Goal: Navigation & Orientation: Understand site structure

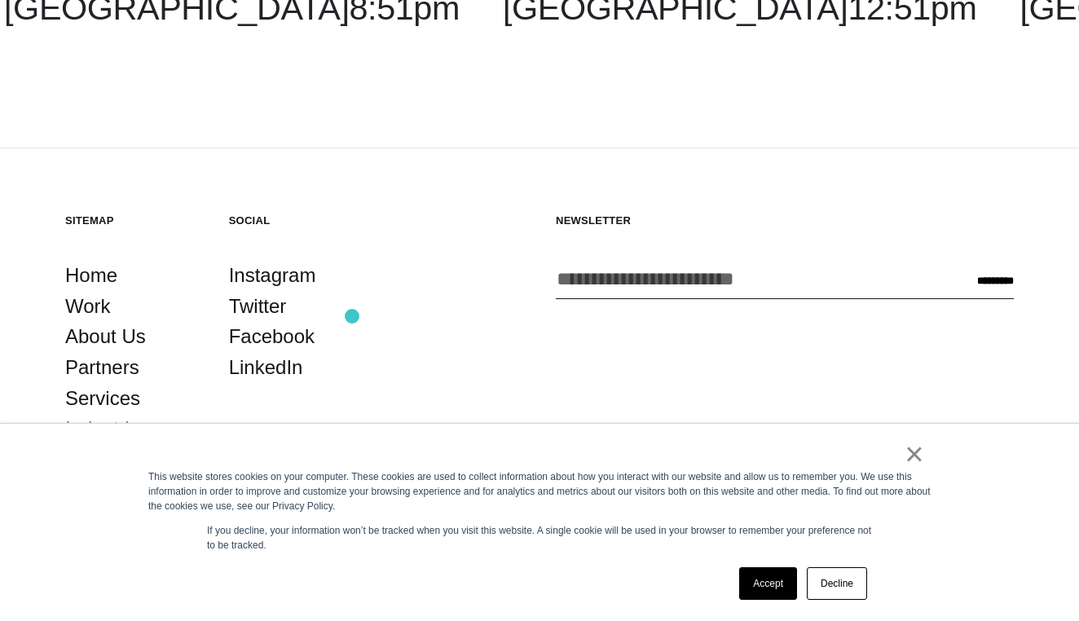
scroll to position [4443, 0]
click at [81, 274] on link "Home" at bounding box center [91, 276] width 52 height 31
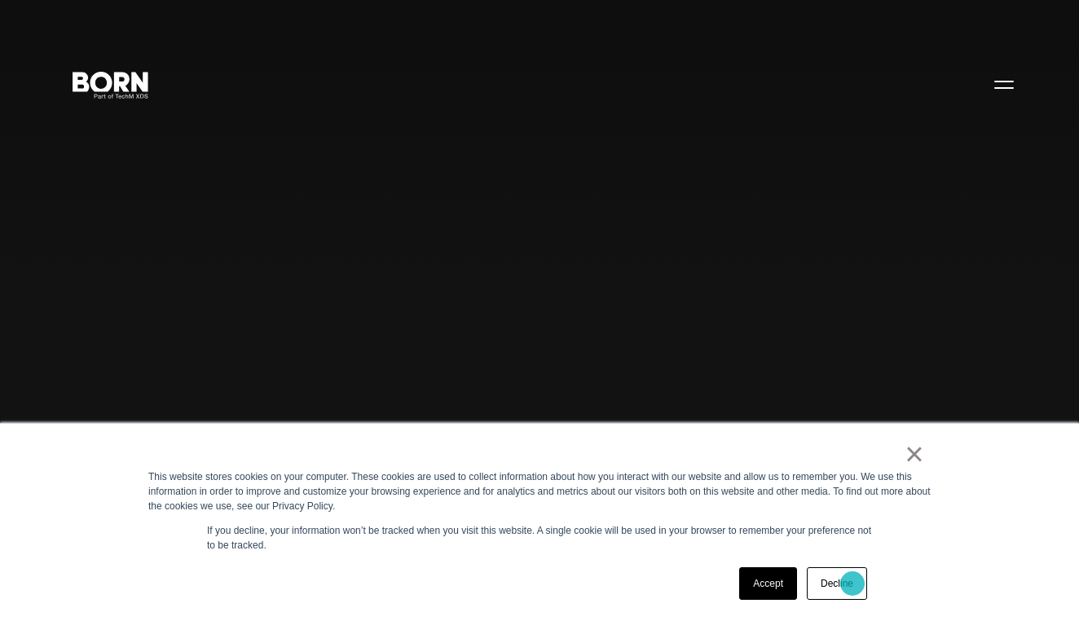
click at [852, 583] on link "Decline" at bounding box center [836, 583] width 60 height 33
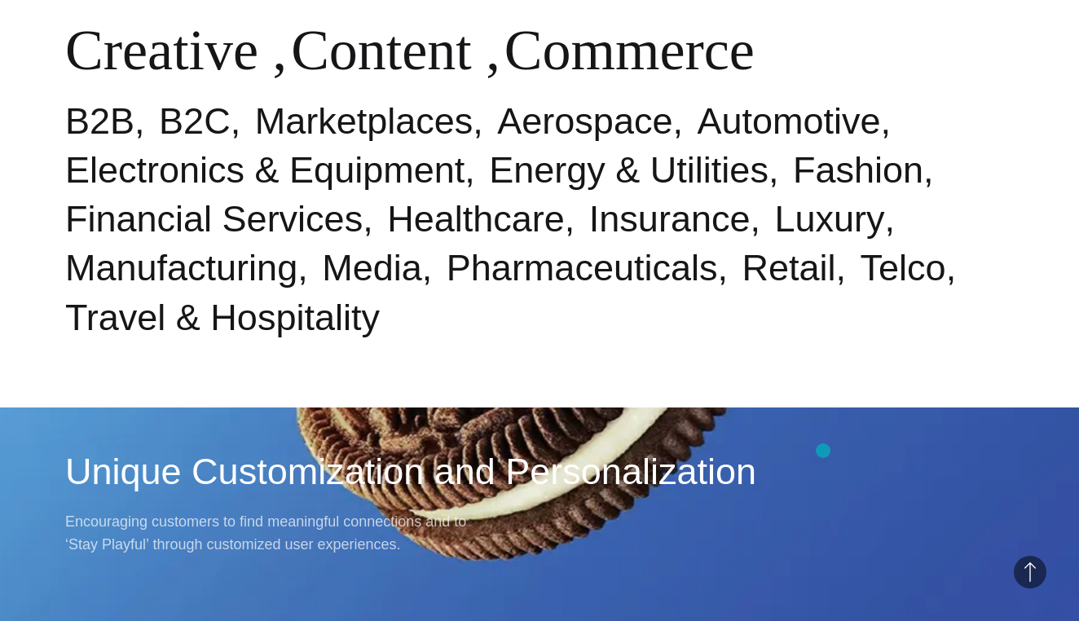
scroll to position [837, 0]
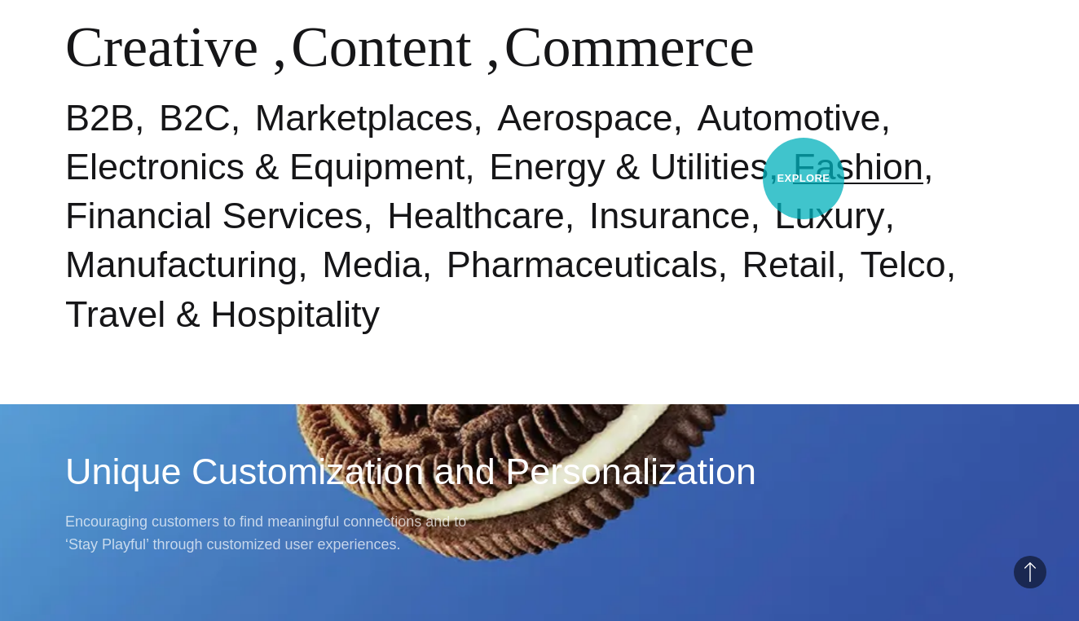
click at [802, 178] on link "Fashion" at bounding box center [858, 167] width 130 height 42
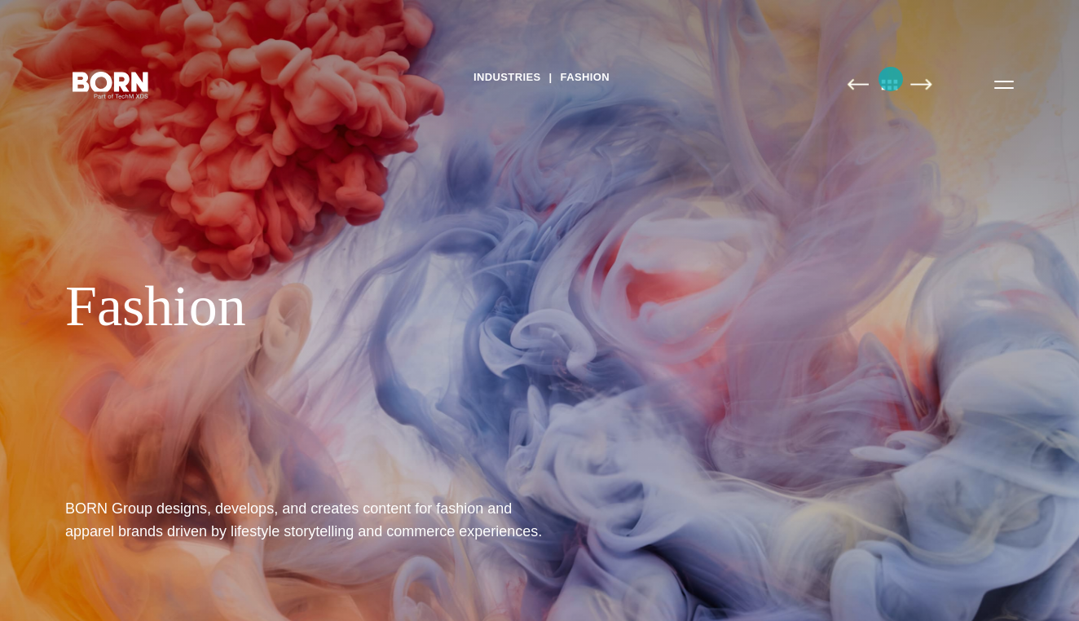
click at [890, 79] on img at bounding box center [889, 84] width 34 height 12
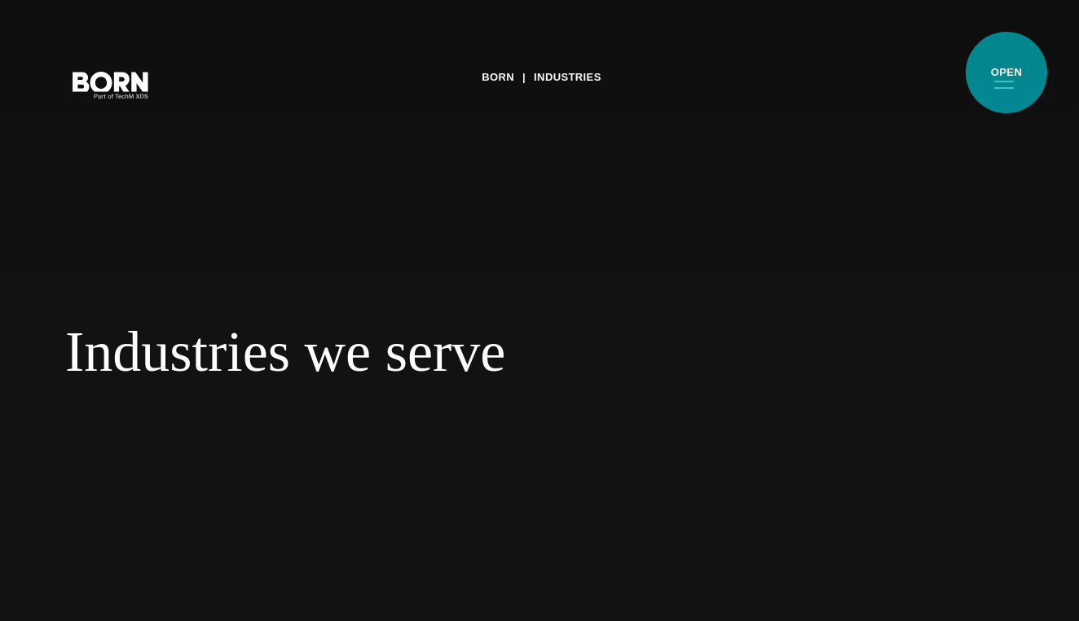
click at [1006, 73] on button "Primary Menu" at bounding box center [1003, 84] width 39 height 34
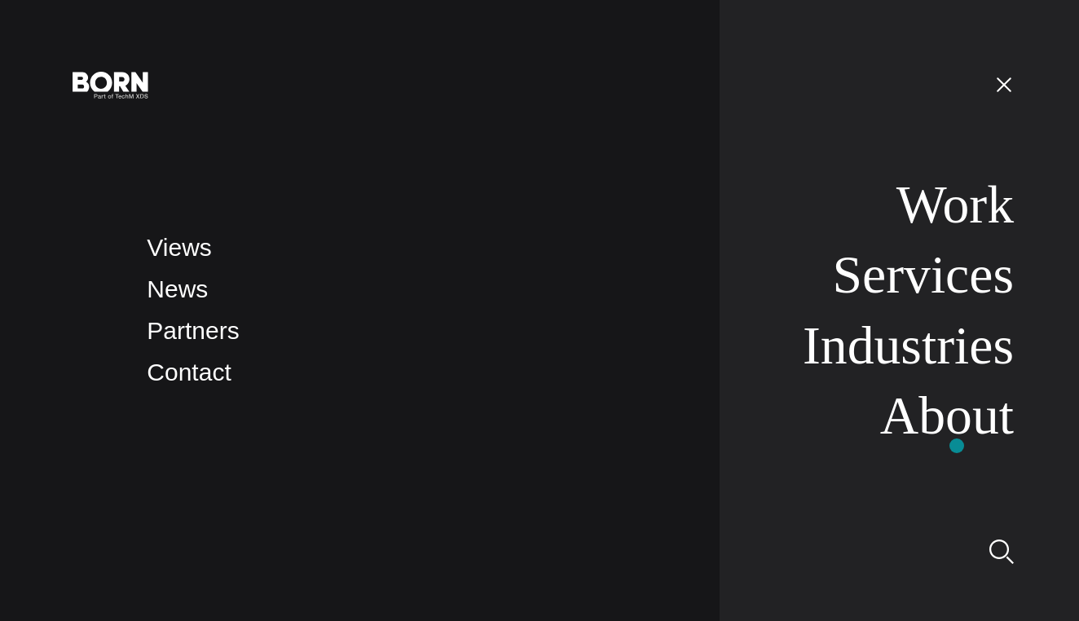
click at [956, 446] on li "About" at bounding box center [907, 416] width 213 height 63
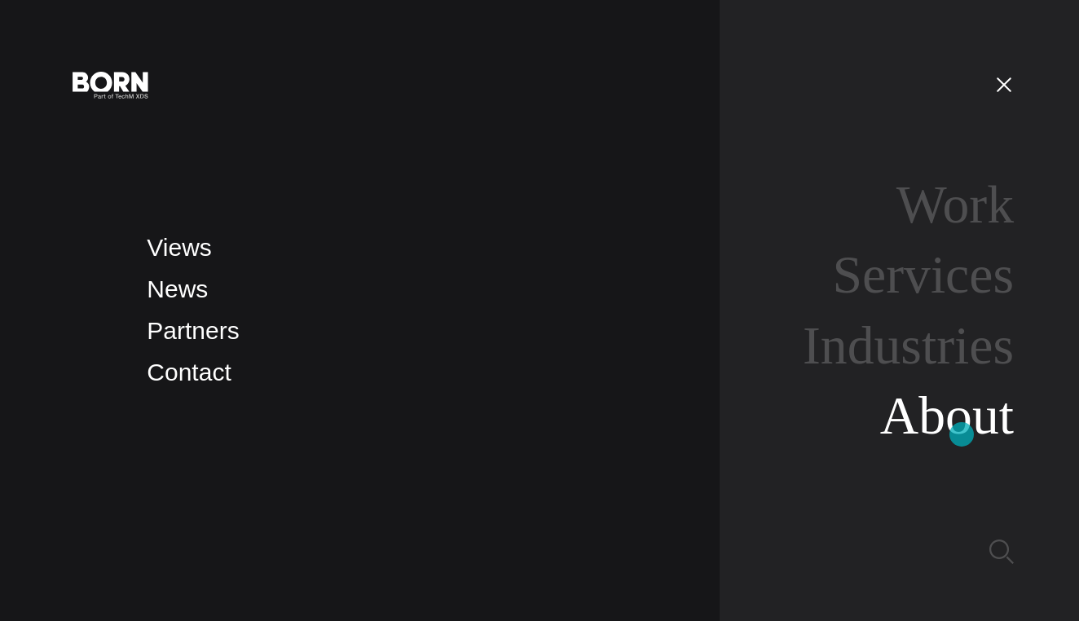
click at [961, 434] on link "About" at bounding box center [947, 414] width 134 height 59
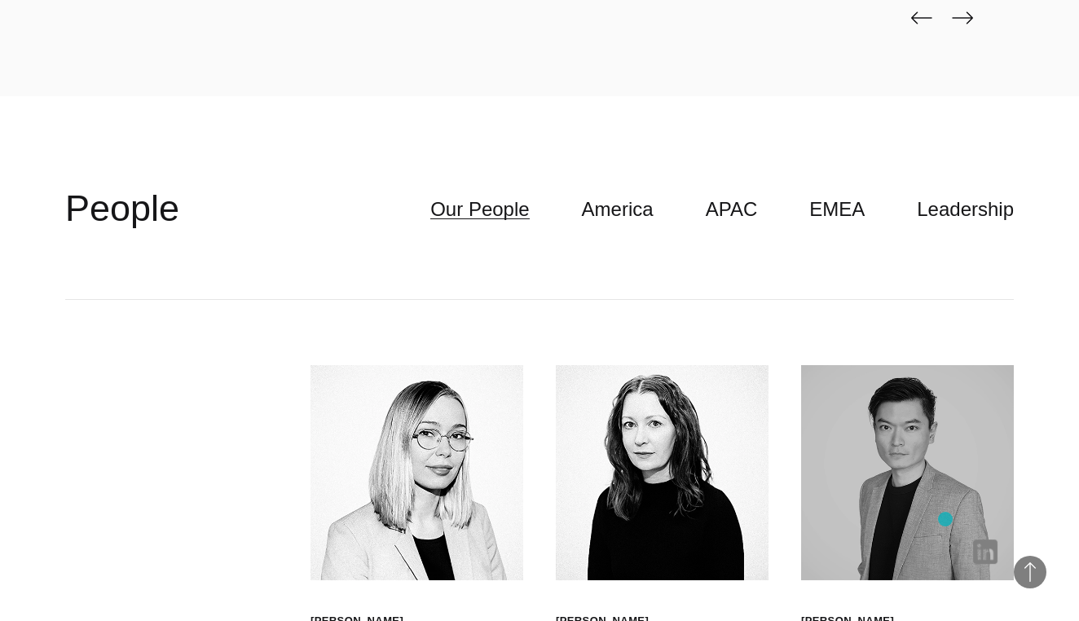
scroll to position [4214, 0]
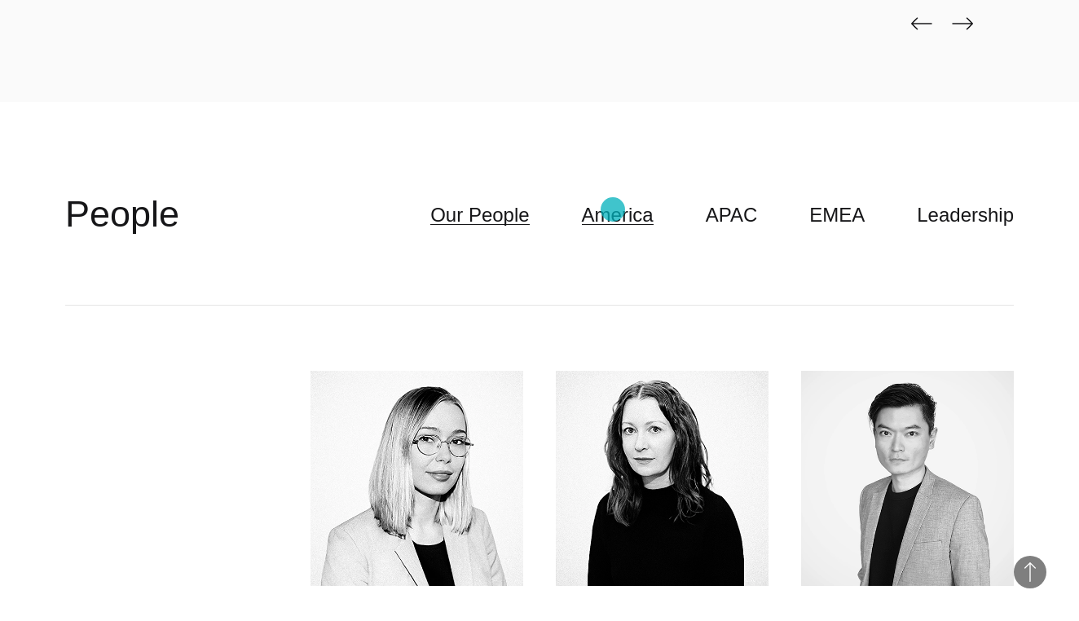
click at [613, 209] on link "America" at bounding box center [618, 215] width 72 height 31
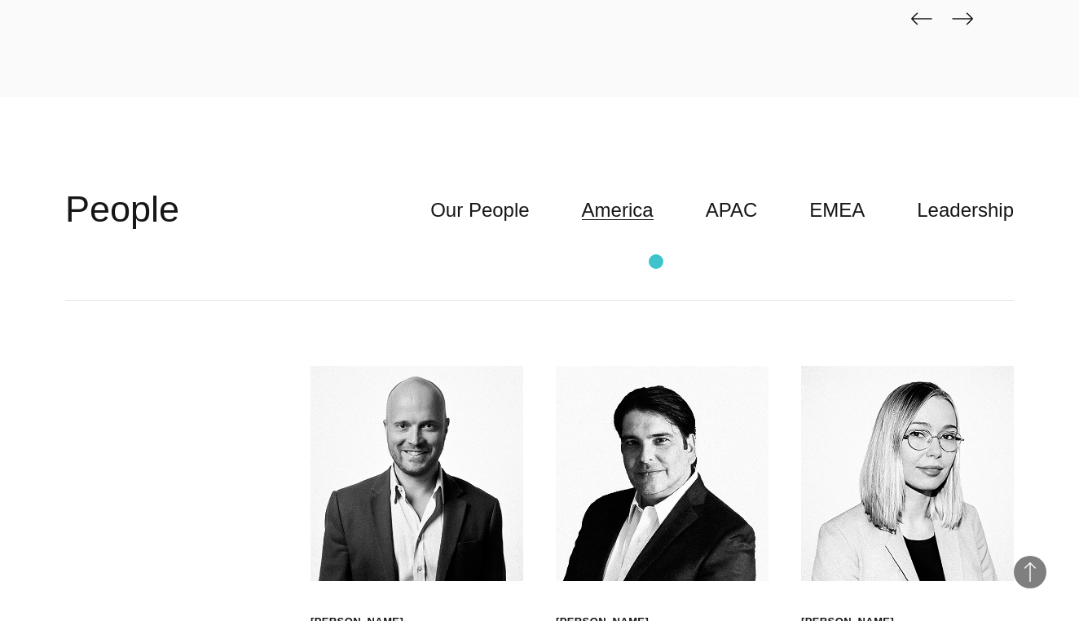
scroll to position [4167, 0]
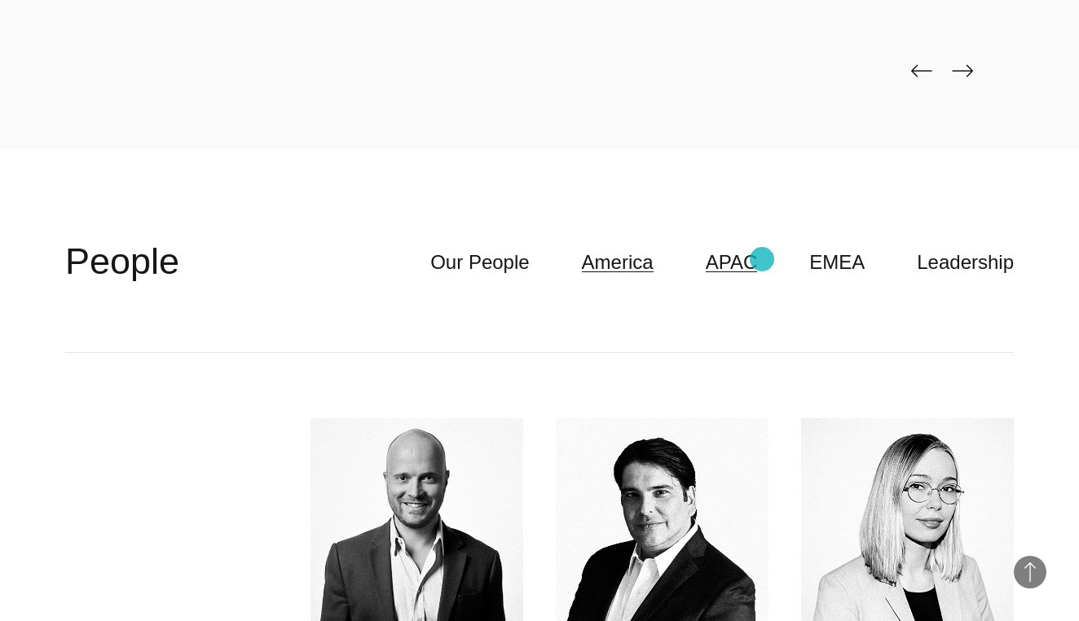
click at [758, 261] on link "APAC" at bounding box center [731, 262] width 52 height 31
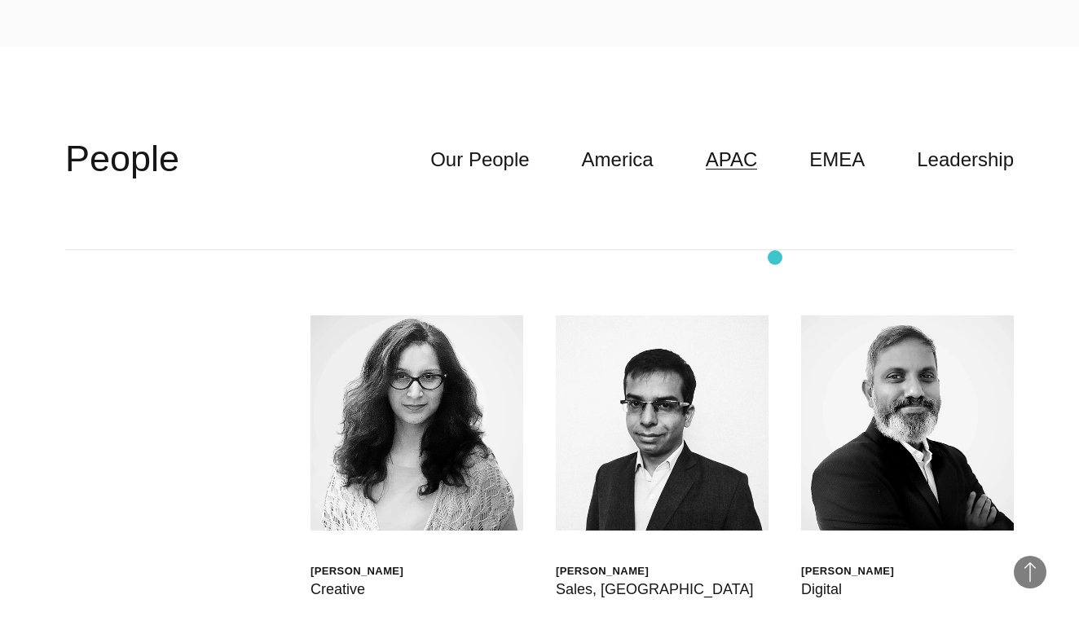
scroll to position [4269, 0]
click at [835, 147] on link "EMEA" at bounding box center [836, 160] width 55 height 31
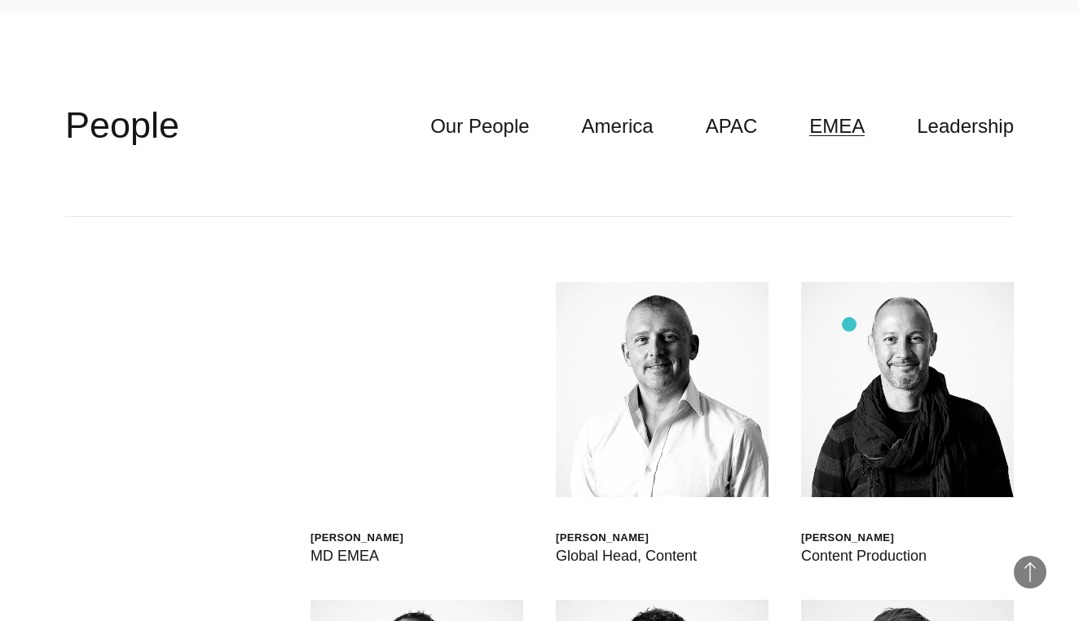
scroll to position [4262, 0]
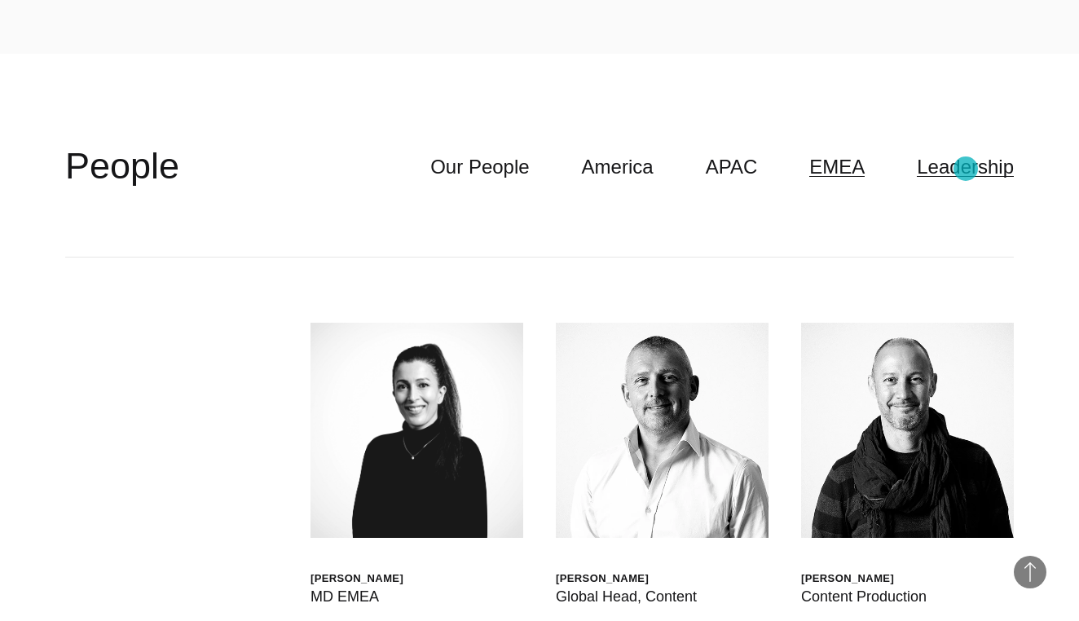
click at [965, 169] on link "Leadership" at bounding box center [964, 167] width 97 height 31
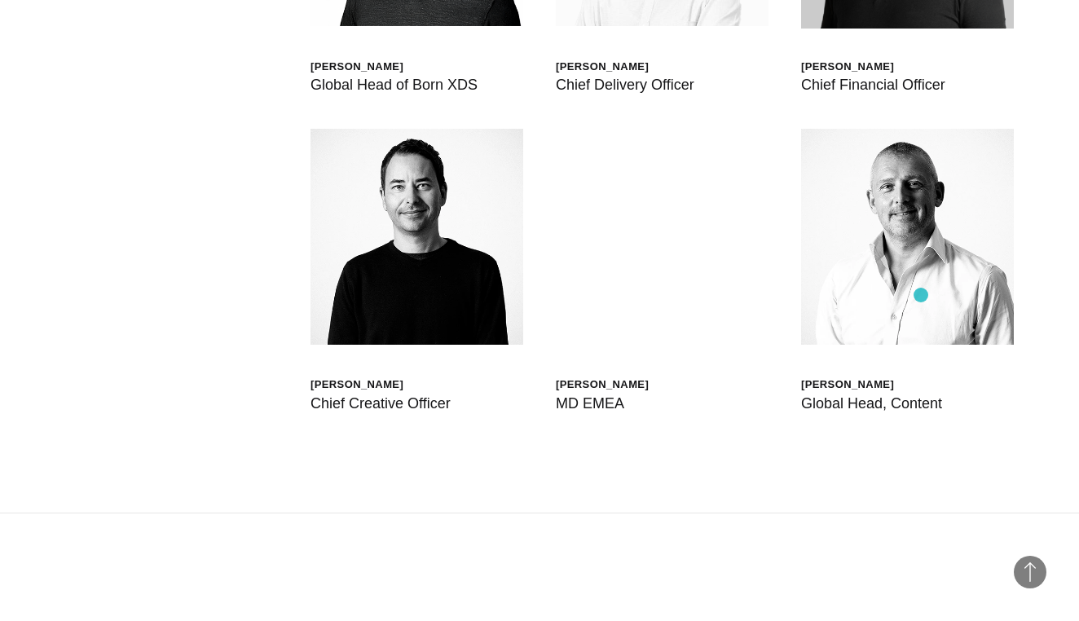
scroll to position [4774, 0]
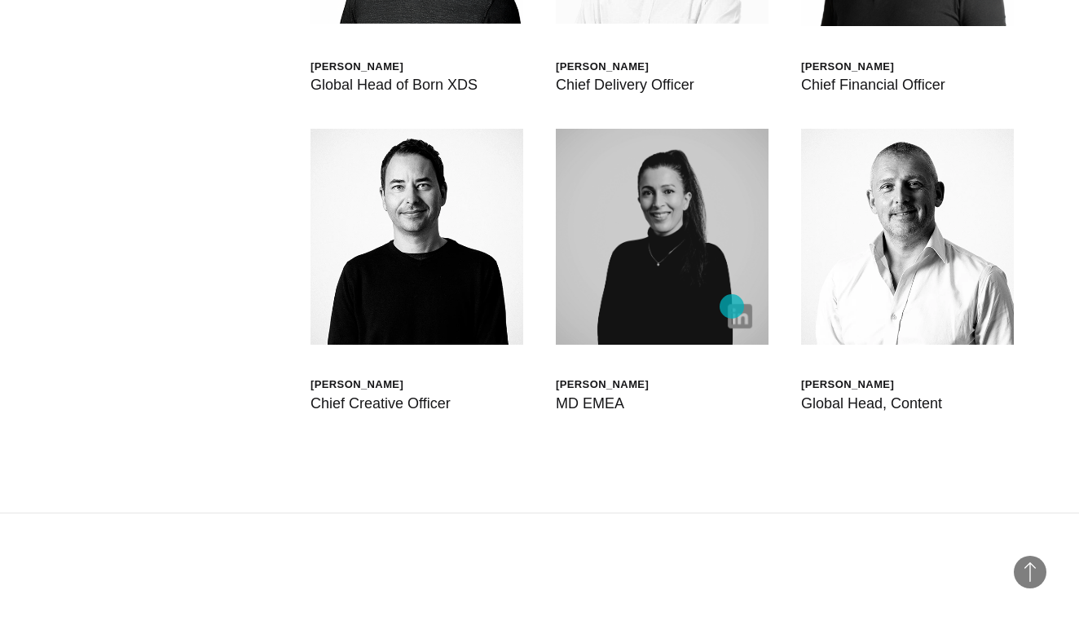
click at [732, 306] on img at bounding box center [739, 316] width 24 height 24
